Goal: Communication & Community: Participate in discussion

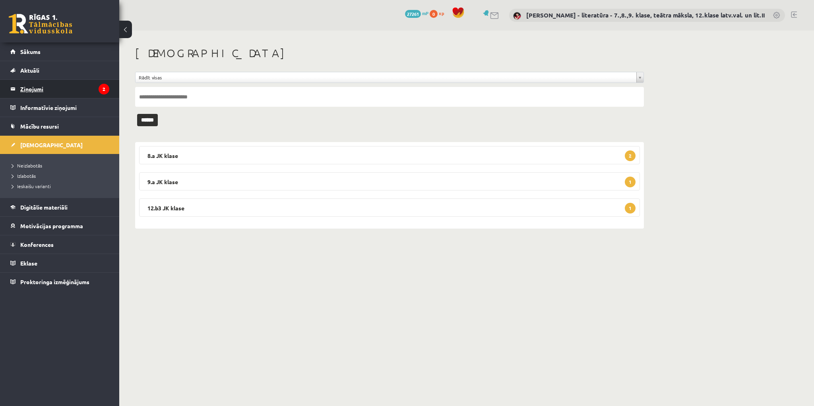
click at [64, 82] on legend "Ziņojumi 2" at bounding box center [64, 89] width 89 height 18
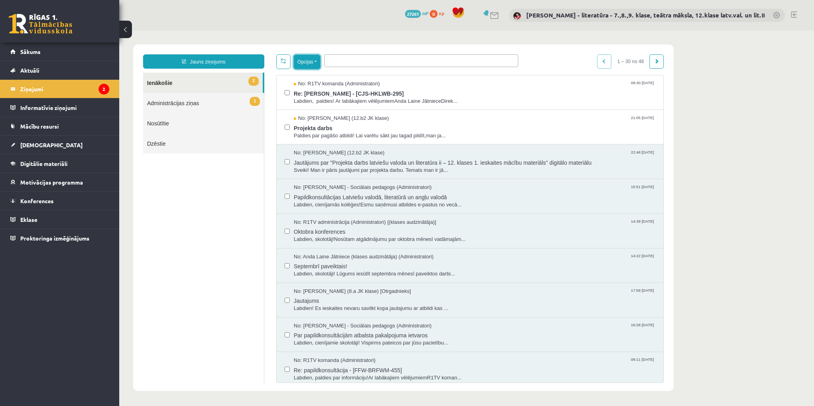
click at [316, 60] on button "Opcijas" at bounding box center [307, 62] width 27 height 14
click at [324, 139] on link "Dzēst izvēlētos" at bounding box center [340, 141] width 73 height 8
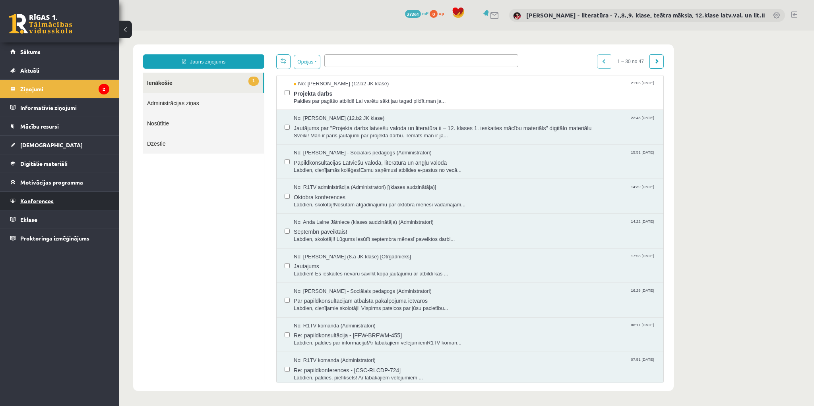
click at [45, 199] on span "Konferences" at bounding box center [36, 200] width 33 height 7
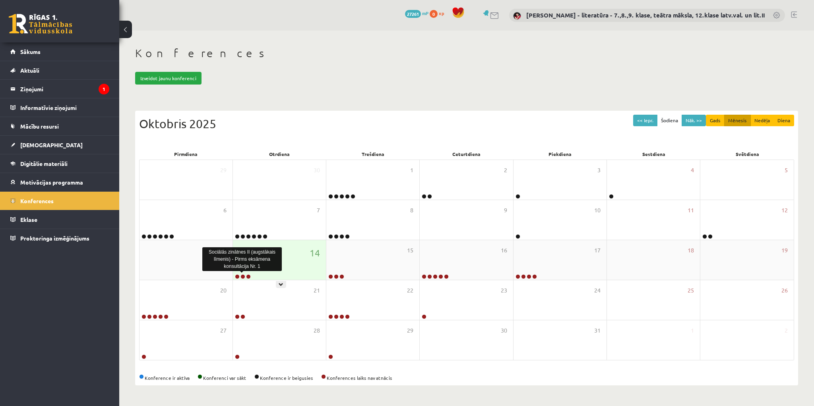
click at [242, 275] on link at bounding box center [242, 277] width 5 height 5
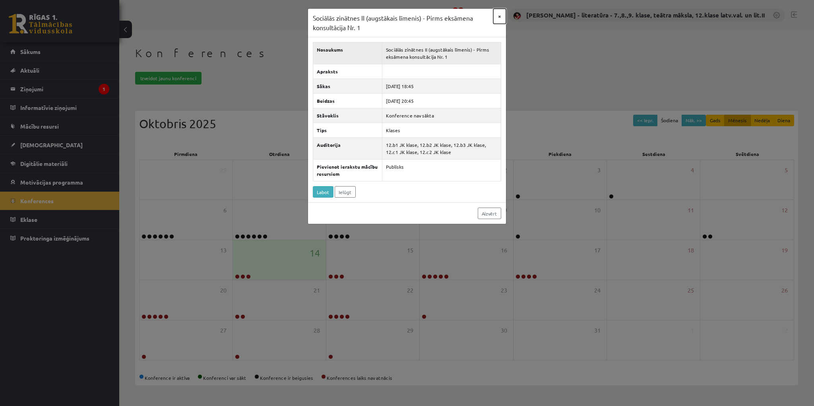
drag, startPoint x: 501, startPoint y: 15, endPoint x: 461, endPoint y: 37, distance: 44.6
click at [500, 15] on button "×" at bounding box center [499, 16] width 13 height 15
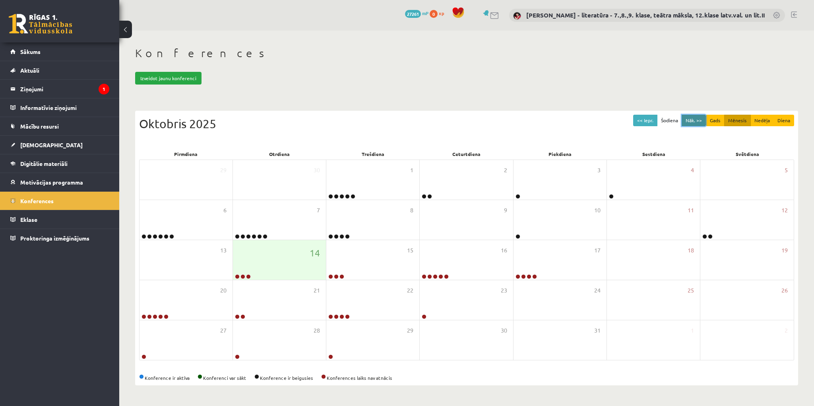
click at [696, 122] on button "Nāk. >>" at bounding box center [693, 121] width 24 height 12
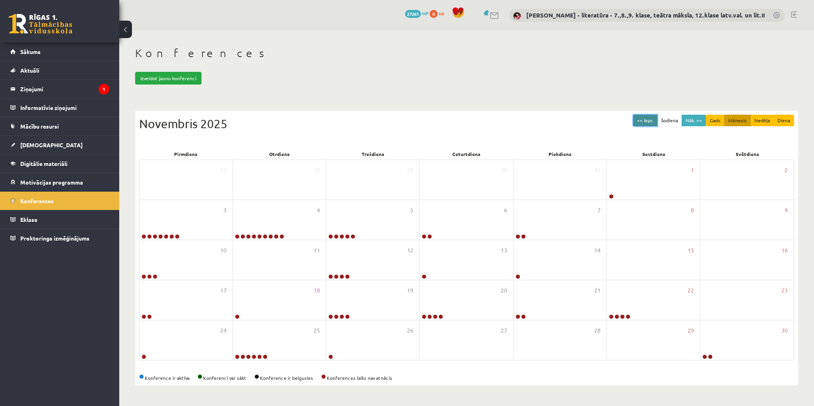
click at [650, 120] on button "<< Iepr." at bounding box center [645, 121] width 24 height 12
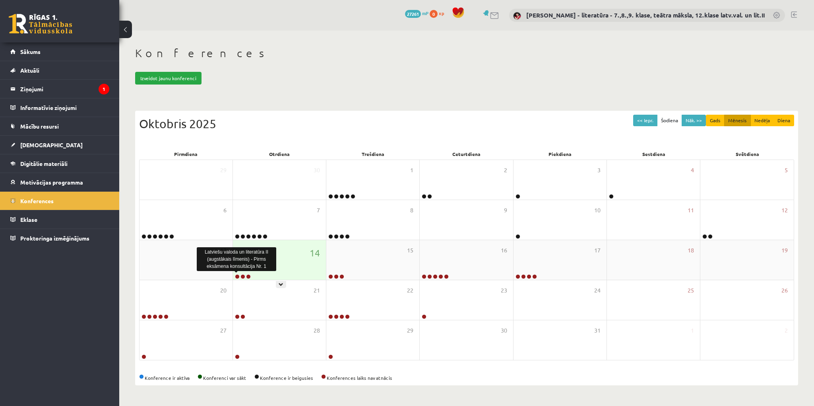
click at [236, 275] on link at bounding box center [237, 277] width 5 height 5
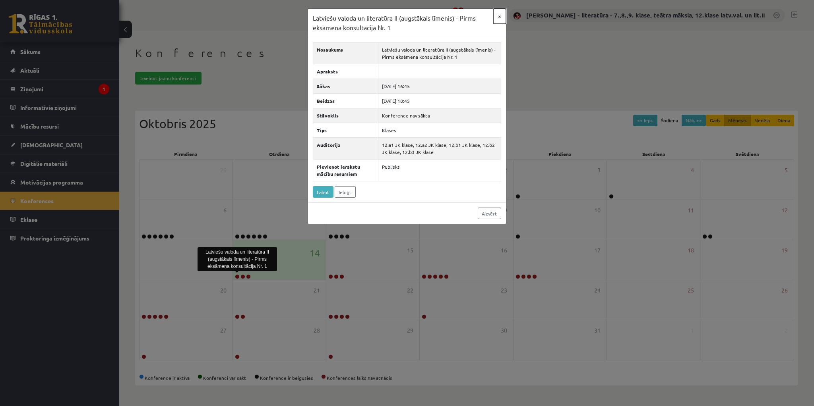
click at [499, 15] on button "×" at bounding box center [499, 16] width 13 height 15
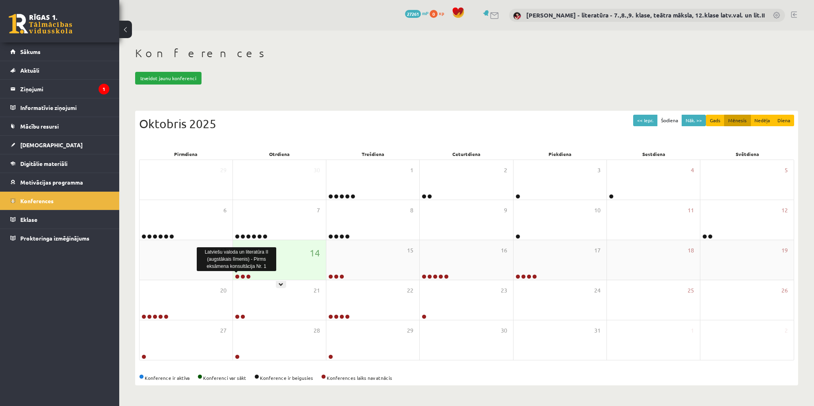
click at [237, 276] on link at bounding box center [237, 277] width 5 height 5
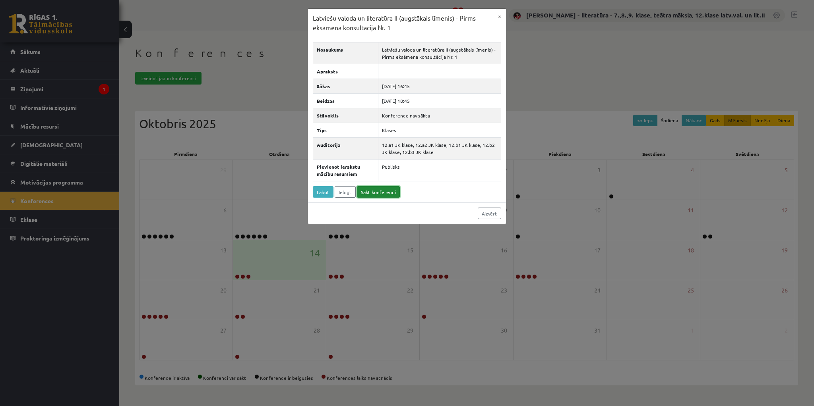
click at [373, 189] on link "Sākt konferenci" at bounding box center [378, 192] width 43 height 12
